Goal: Information Seeking & Learning: Learn about a topic

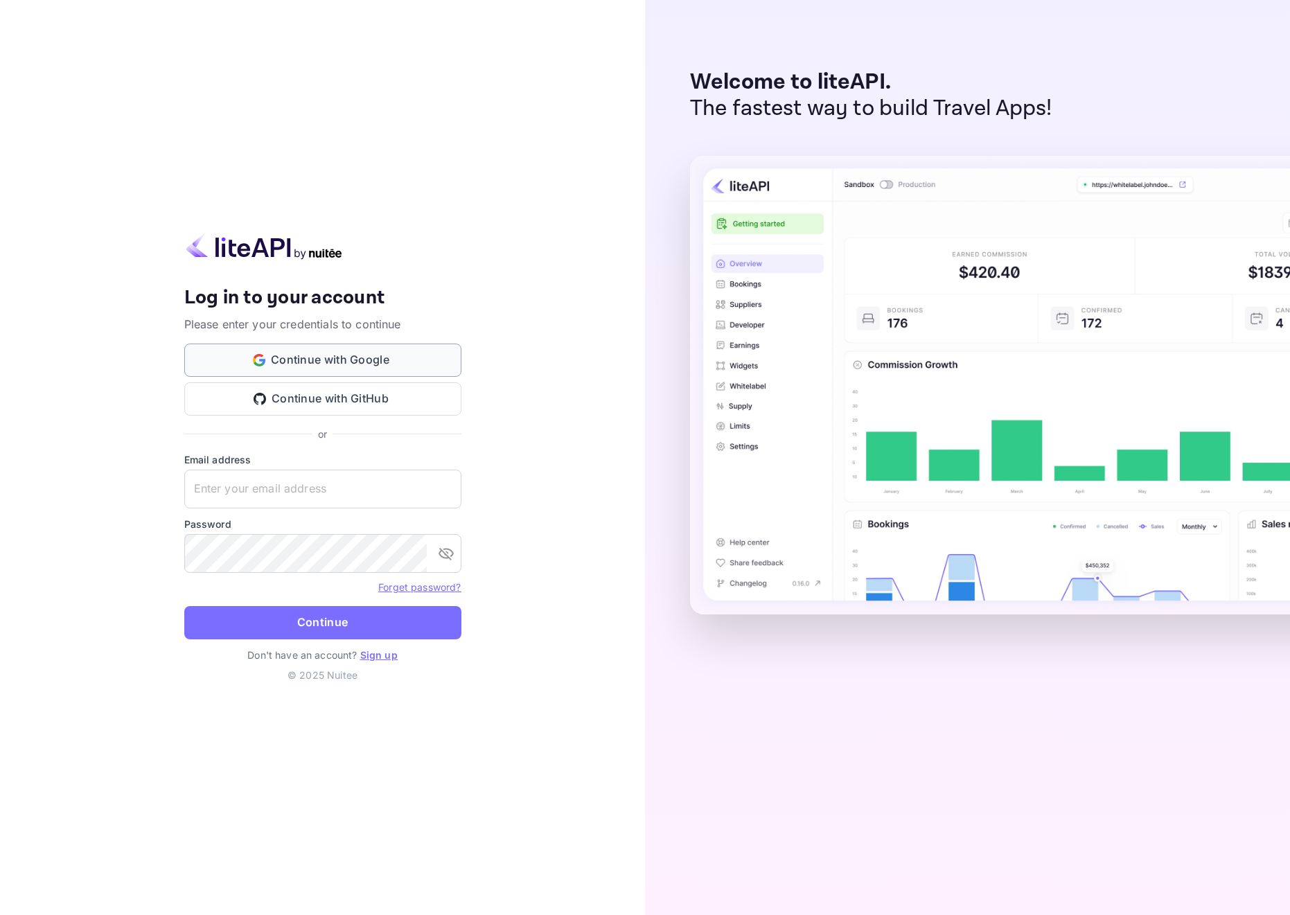
click at [362, 364] on button "Continue with Google" at bounding box center [322, 360] width 277 height 33
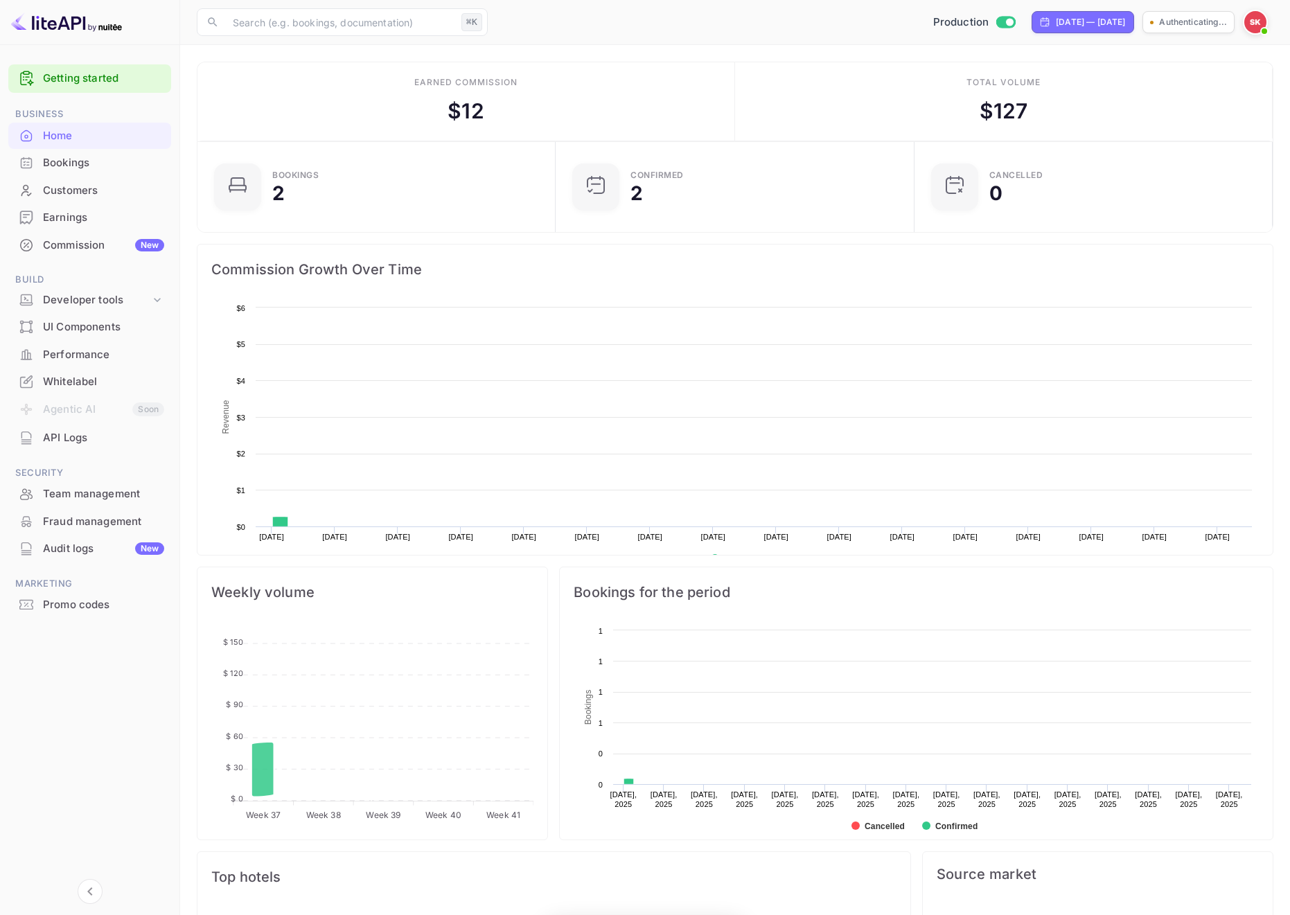
scroll to position [225, 351]
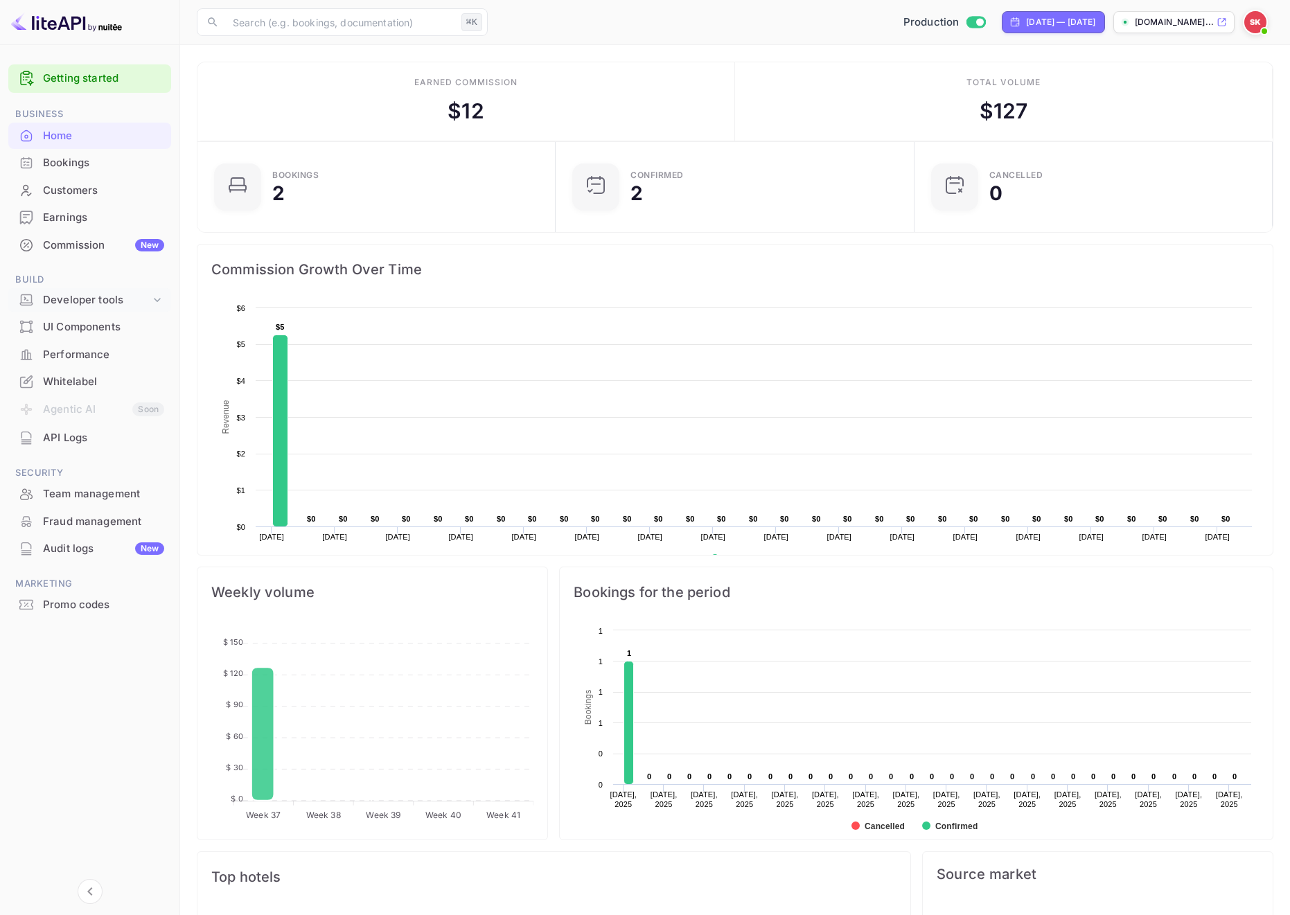
click at [84, 301] on div "Developer tools" at bounding box center [96, 300] width 107 height 16
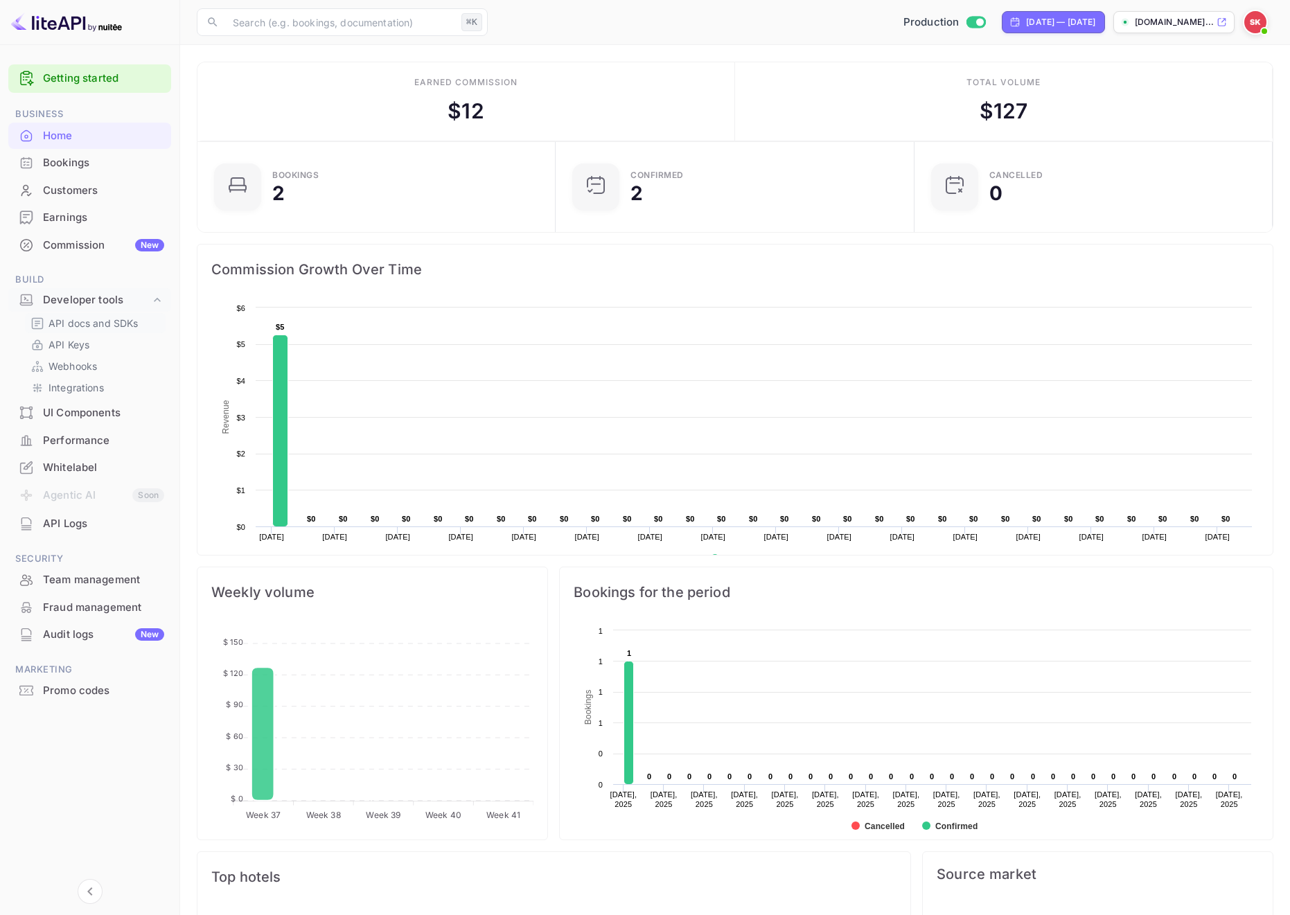
click at [81, 321] on p "API docs and SDKs" at bounding box center [93, 323] width 90 height 15
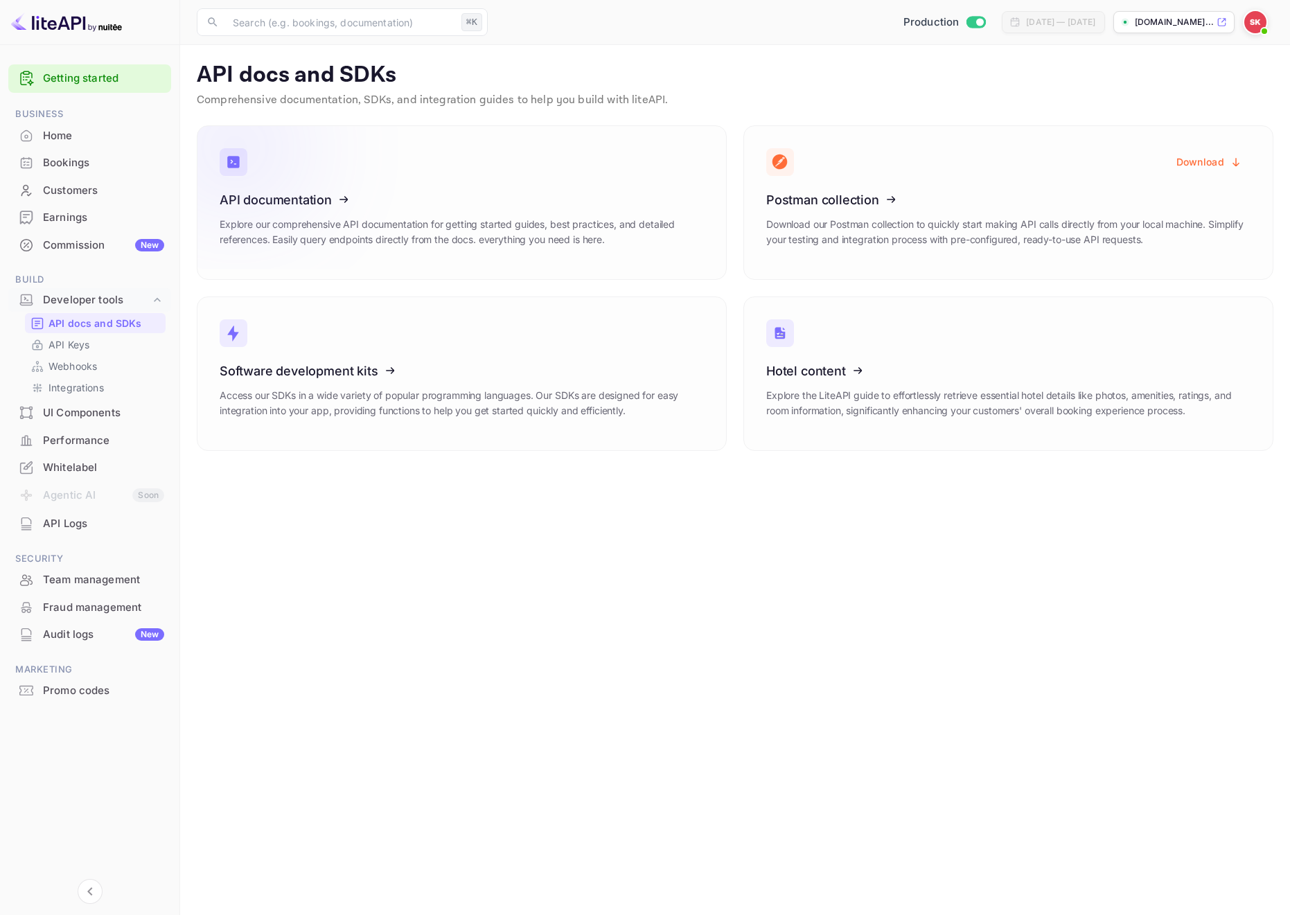
click at [370, 222] on icon at bounding box center [304, 197] width 215 height 143
click at [349, 195] on icon at bounding box center [304, 197] width 215 height 143
